Goal: Go to known website: Go to known website

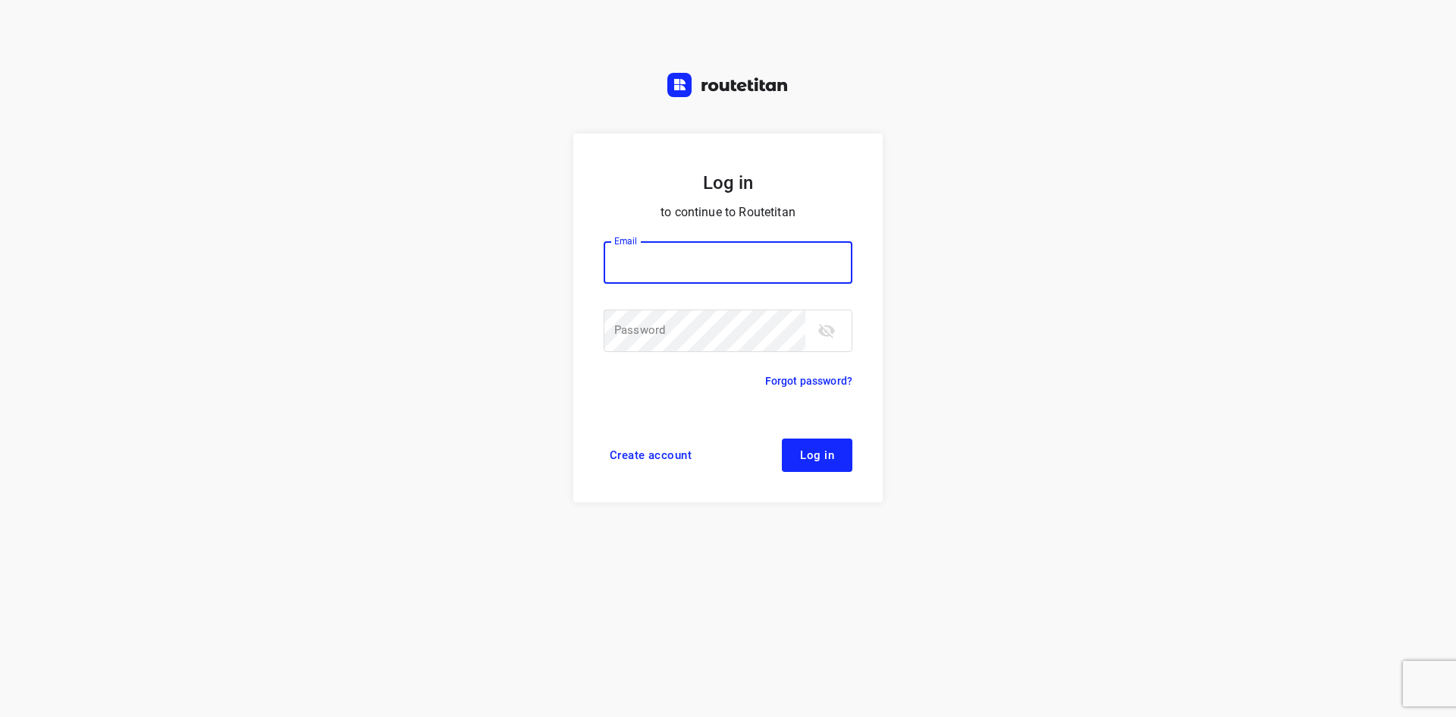
type input "remco@fruitopjewerk.nl"
click at [697, 249] on input "remco@fruitopjewerk.nl" at bounding box center [728, 262] width 249 height 42
click at [729, 493] on form "Log in to continue to Routetitan Email remco@fruitopjewerk.nl Email ​ Password …" at bounding box center [727, 317] width 309 height 369
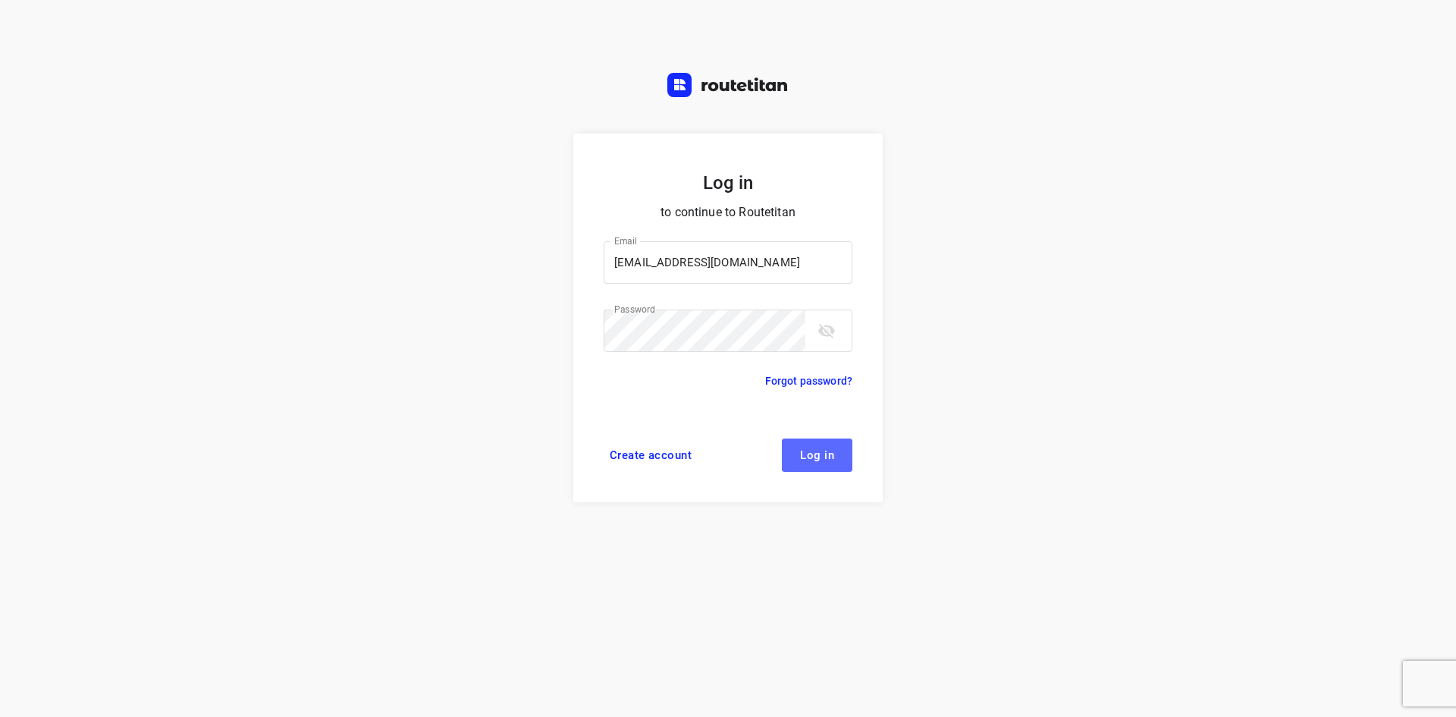
click at [798, 458] on button "Log in" at bounding box center [817, 454] width 71 height 33
